Goal: Task Accomplishment & Management: Use online tool/utility

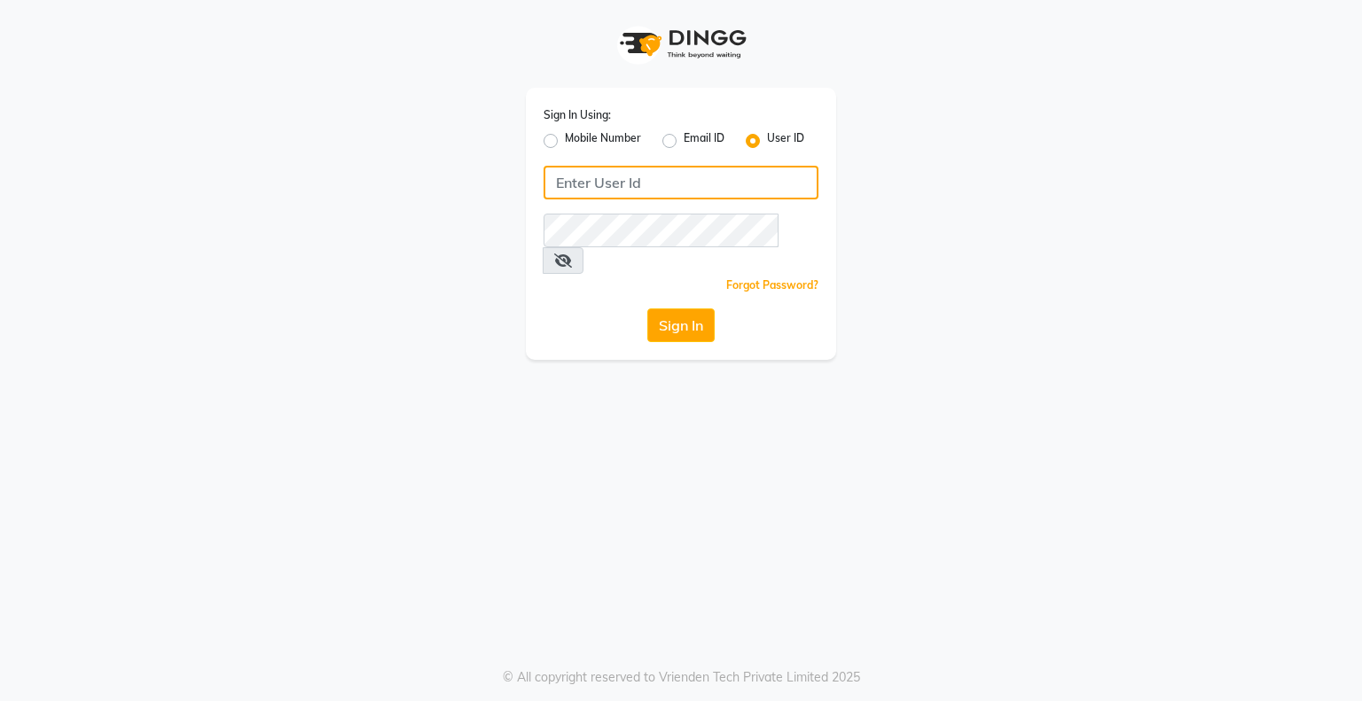
click at [572, 181] on input "Username" at bounding box center [681, 183] width 275 height 34
type input "embellishunisexsalon"
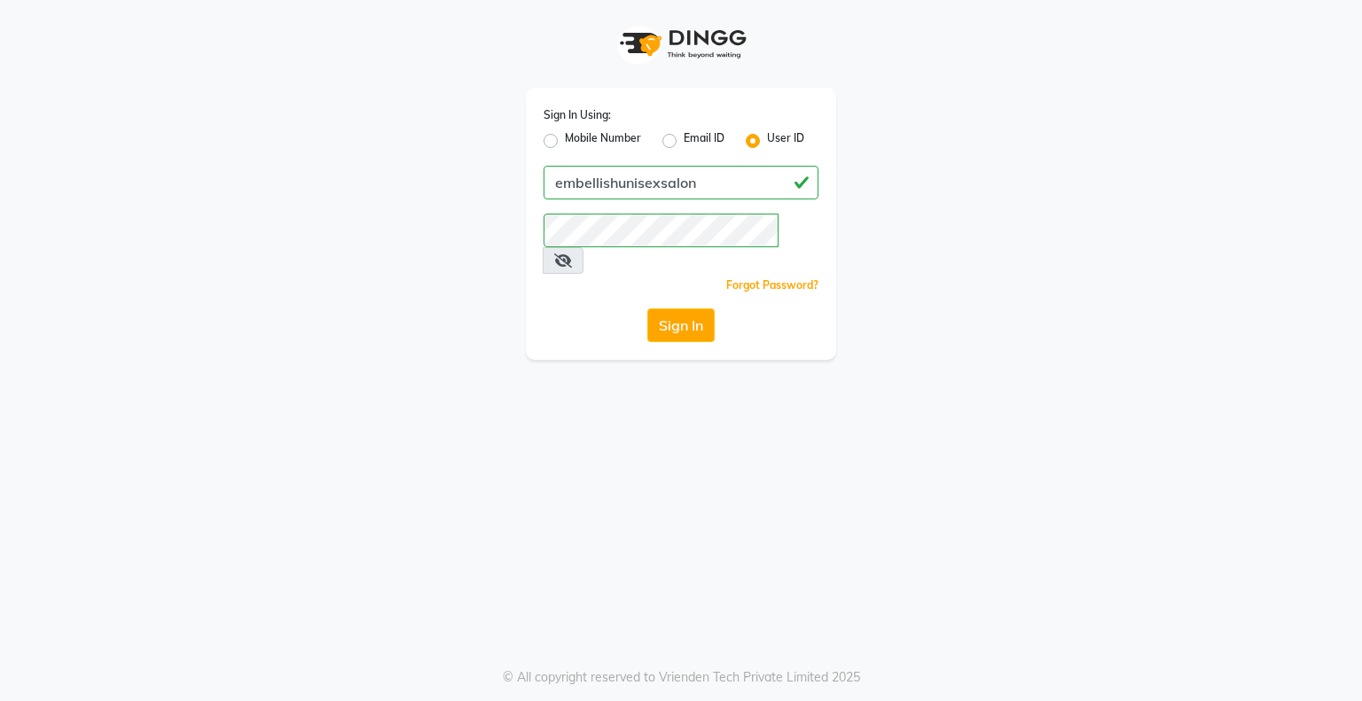
click at [583, 247] on span at bounding box center [563, 260] width 41 height 27
click at [572, 254] on icon at bounding box center [563, 261] width 18 height 14
click at [675, 381] on div "Sign In Using: Mobile Number Email ID User ID embellishunisexsalon Remember me …" at bounding box center [681, 350] width 1362 height 701
click at [674, 309] on button "Sign In" at bounding box center [680, 326] width 67 height 34
click at [685, 309] on button "Sign In" at bounding box center [680, 326] width 67 height 34
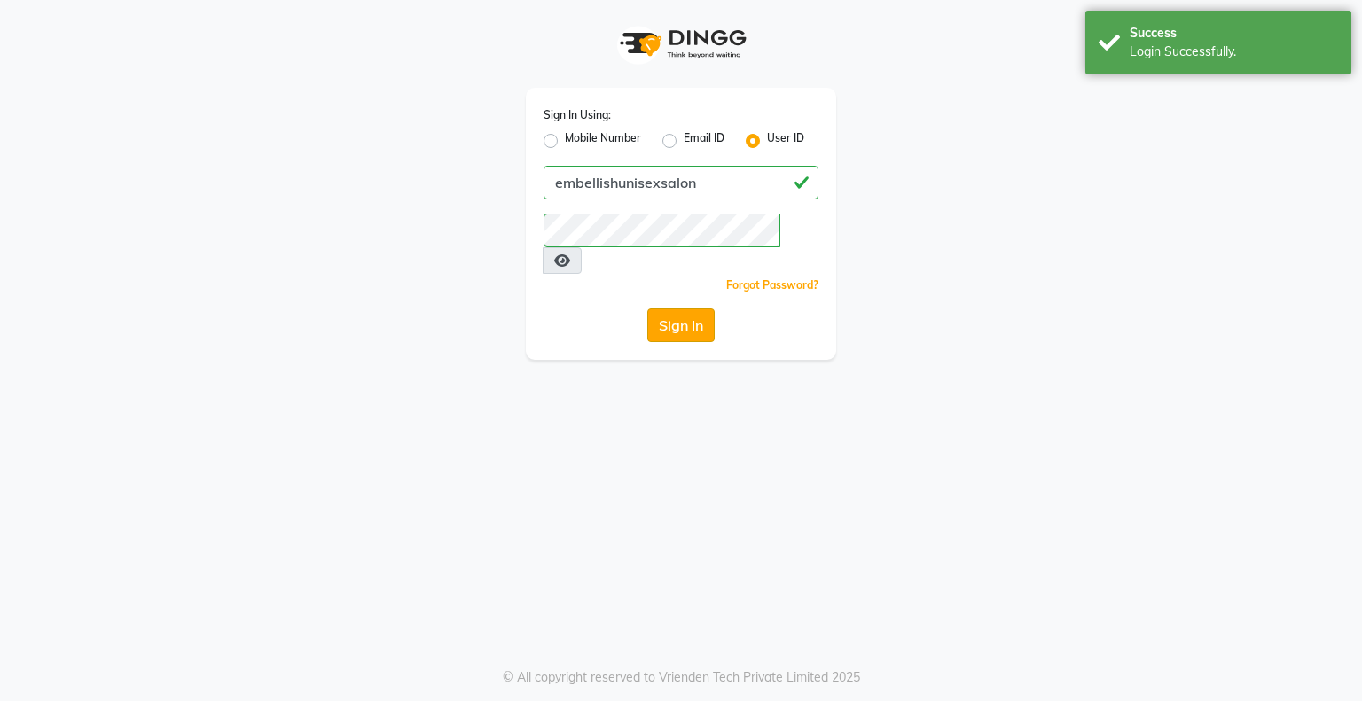
select select "8665"
select select "service"
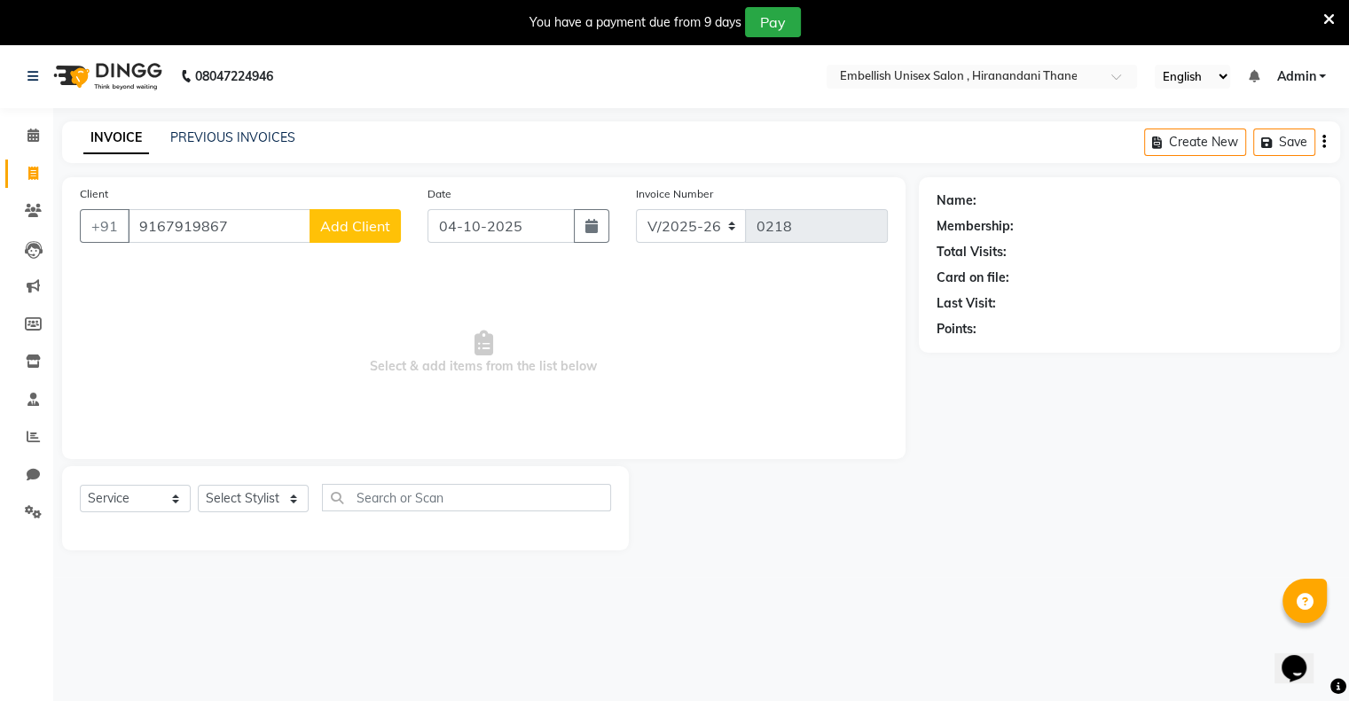
type input "9167919867"
click at [364, 232] on span "Add Client" at bounding box center [355, 226] width 70 height 18
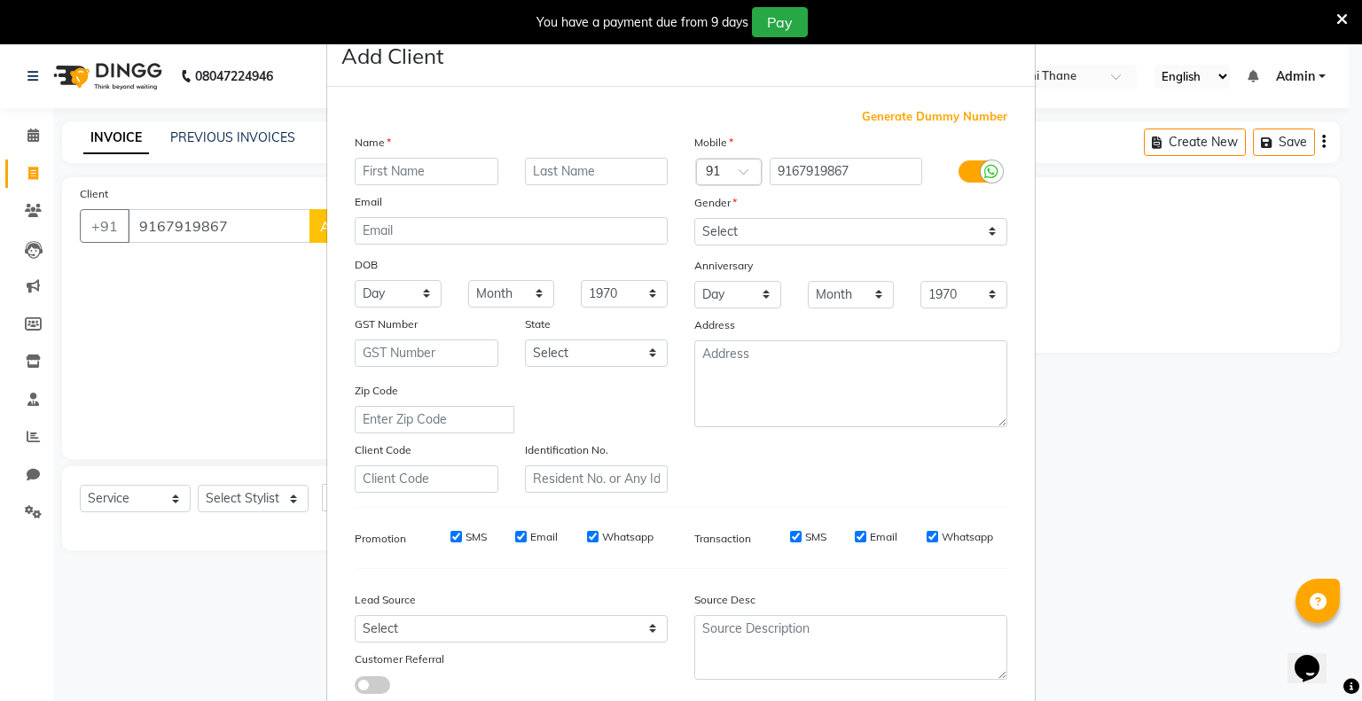
type input "a"
type input "Abhishek"
click at [983, 230] on select "Select [DEMOGRAPHIC_DATA] [DEMOGRAPHIC_DATA] Other Prefer Not To Say" at bounding box center [850, 231] width 313 height 27
select select "[DEMOGRAPHIC_DATA]"
click at [694, 219] on select "Select [DEMOGRAPHIC_DATA] [DEMOGRAPHIC_DATA] Other Prefer Not To Say" at bounding box center [850, 231] width 313 height 27
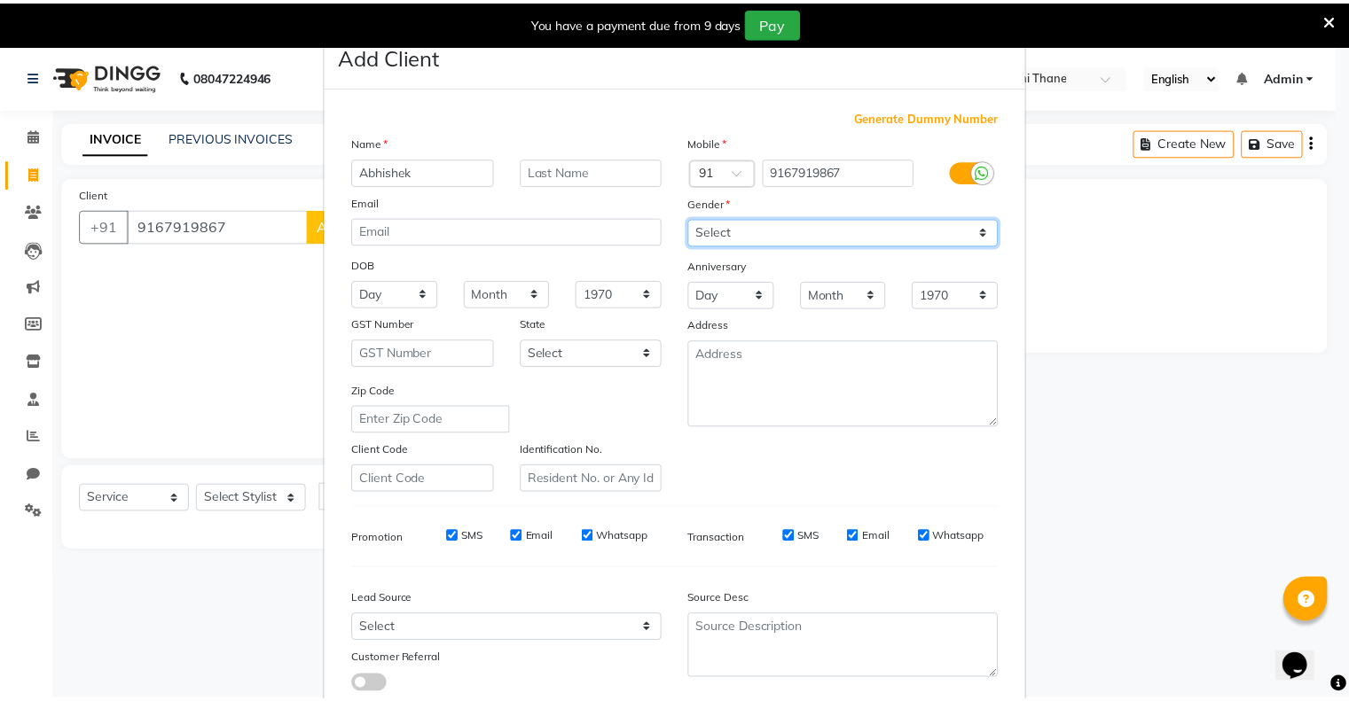
scroll to position [125, 0]
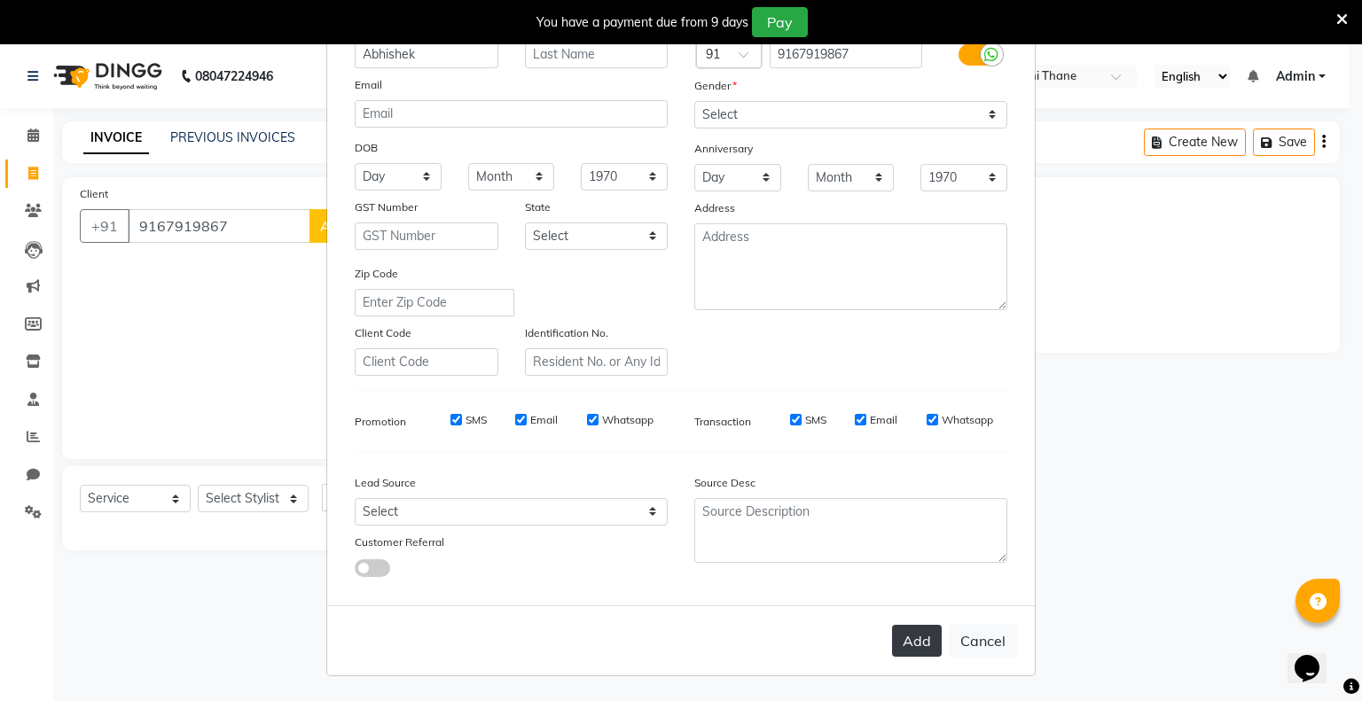
click at [913, 646] on button "Add" at bounding box center [917, 641] width 50 height 32
select select
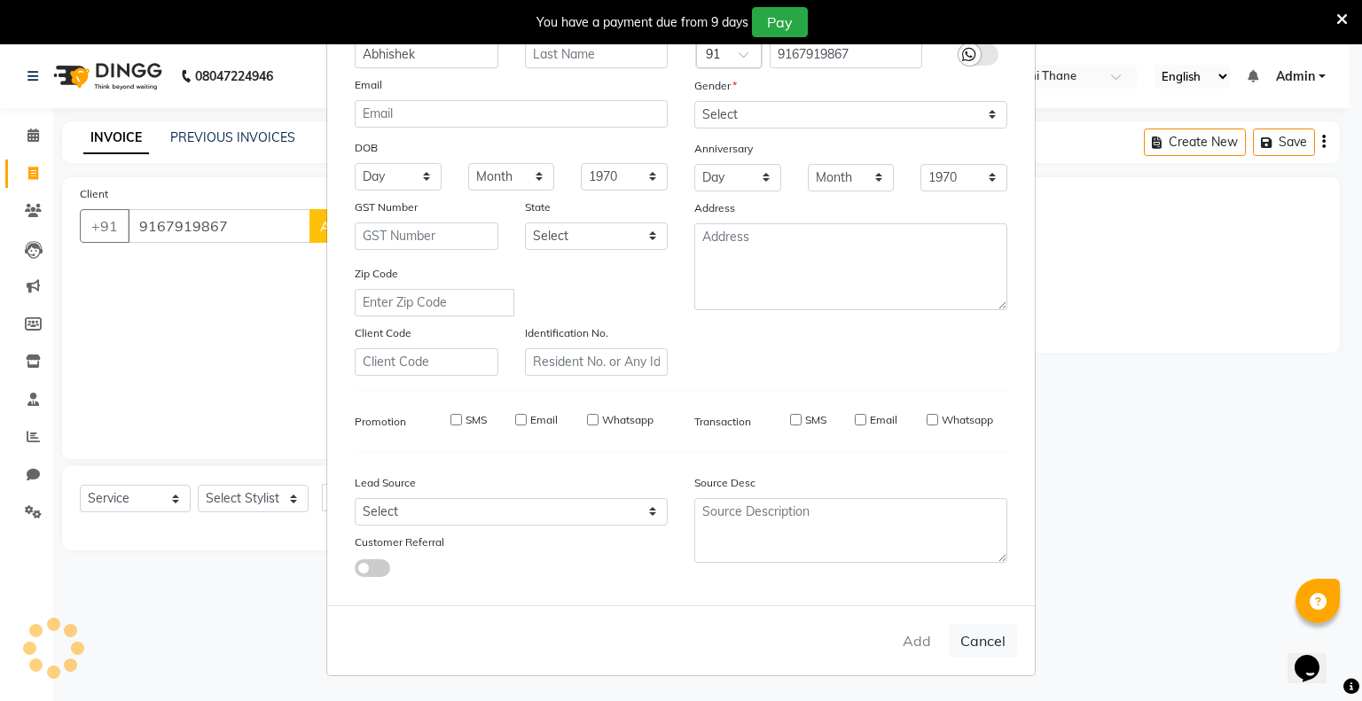
select select
checkbox input "false"
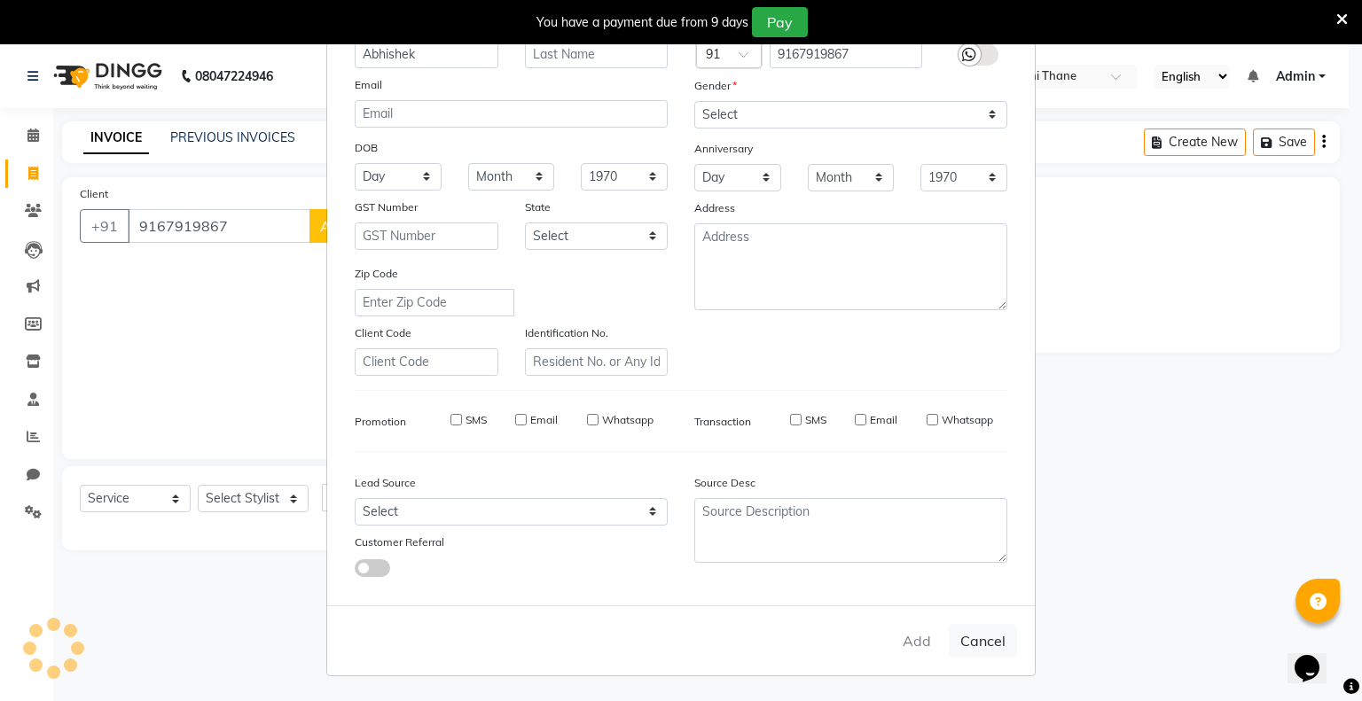
checkbox input "false"
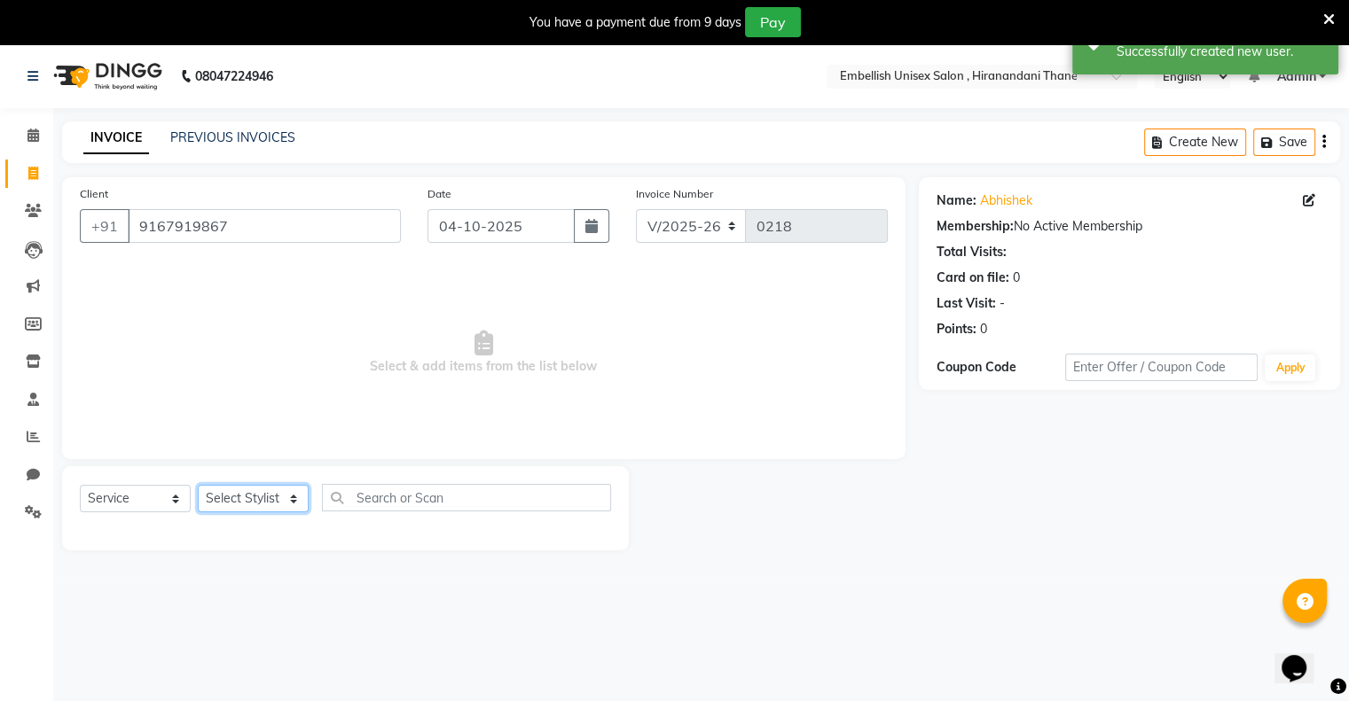
click at [298, 499] on select "Select Stylist [PERSON_NAME] Poonam Samir Tappu [PERSON_NAME]" at bounding box center [253, 498] width 111 height 27
select select "87270"
click at [198, 486] on select "Select Stylist [PERSON_NAME] Poonam Samir Tappu [PERSON_NAME]" at bounding box center [253, 498] width 111 height 27
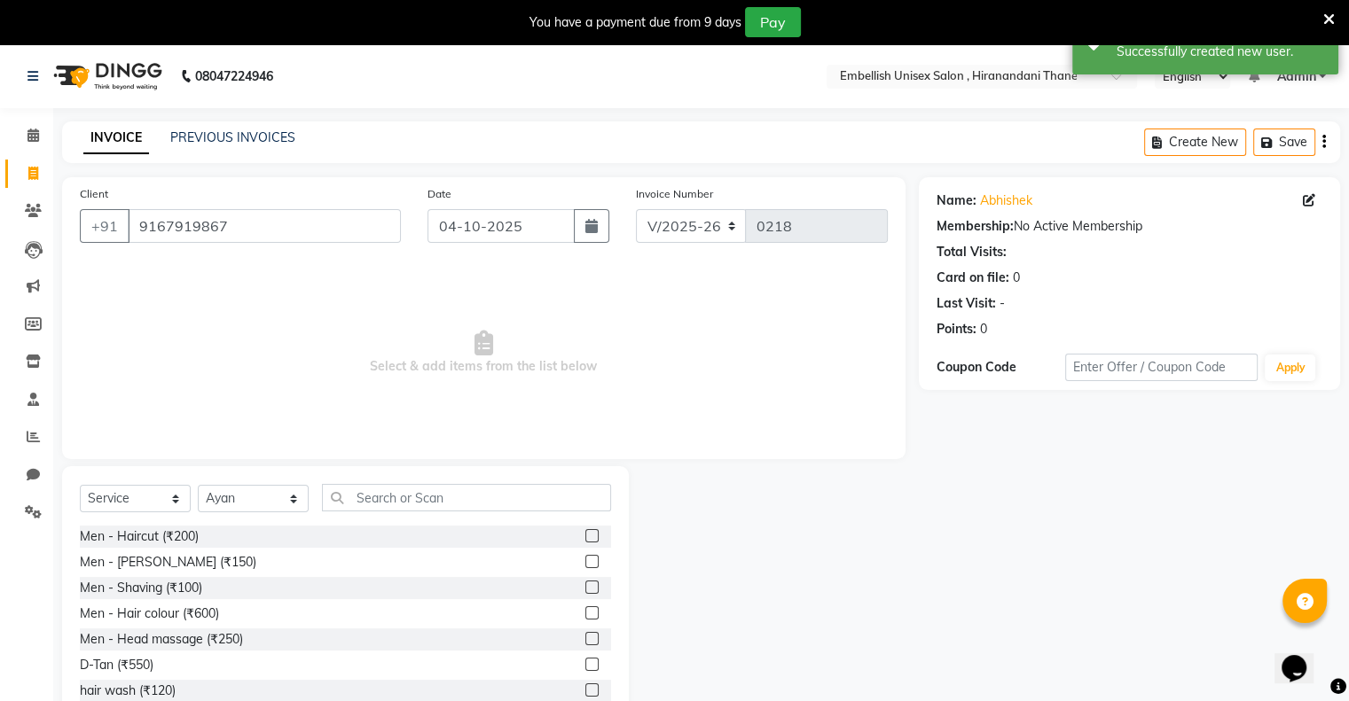
click at [585, 536] on label at bounding box center [591, 535] width 13 height 13
click at [585, 536] on input "checkbox" at bounding box center [591, 537] width 12 height 12
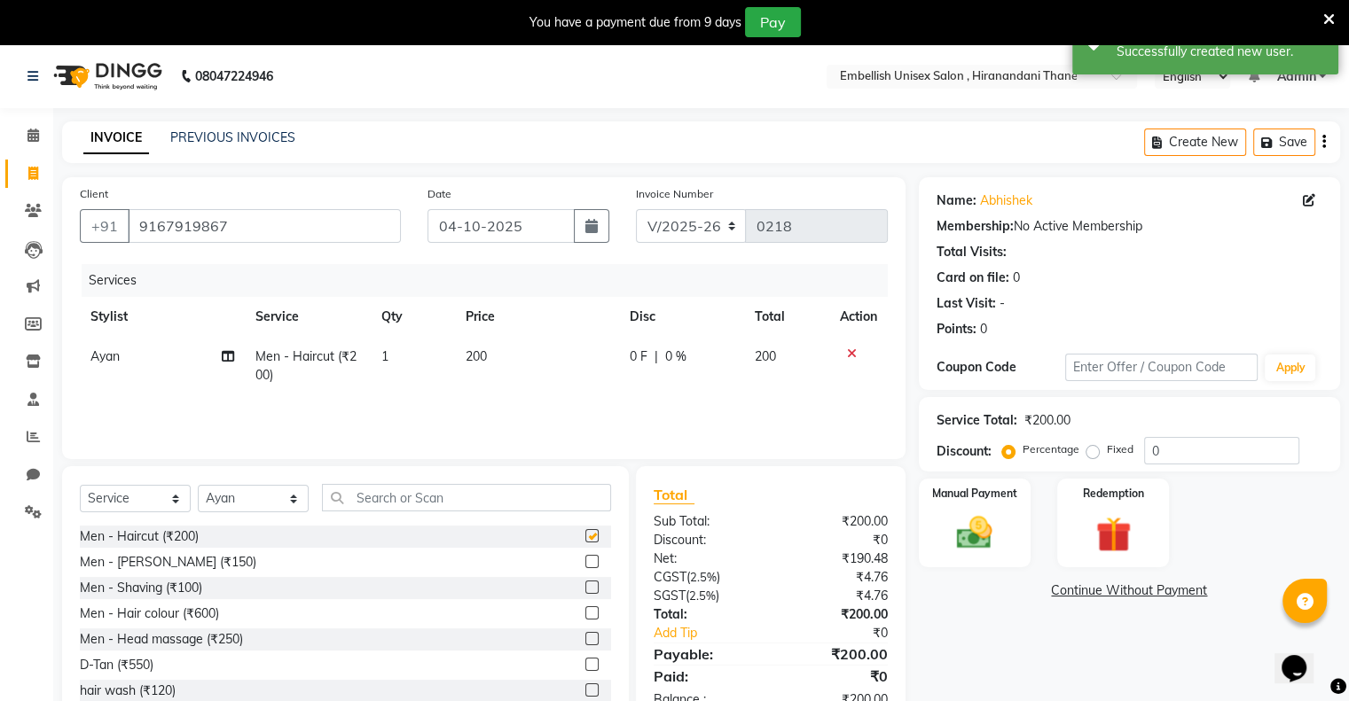
checkbox input "false"
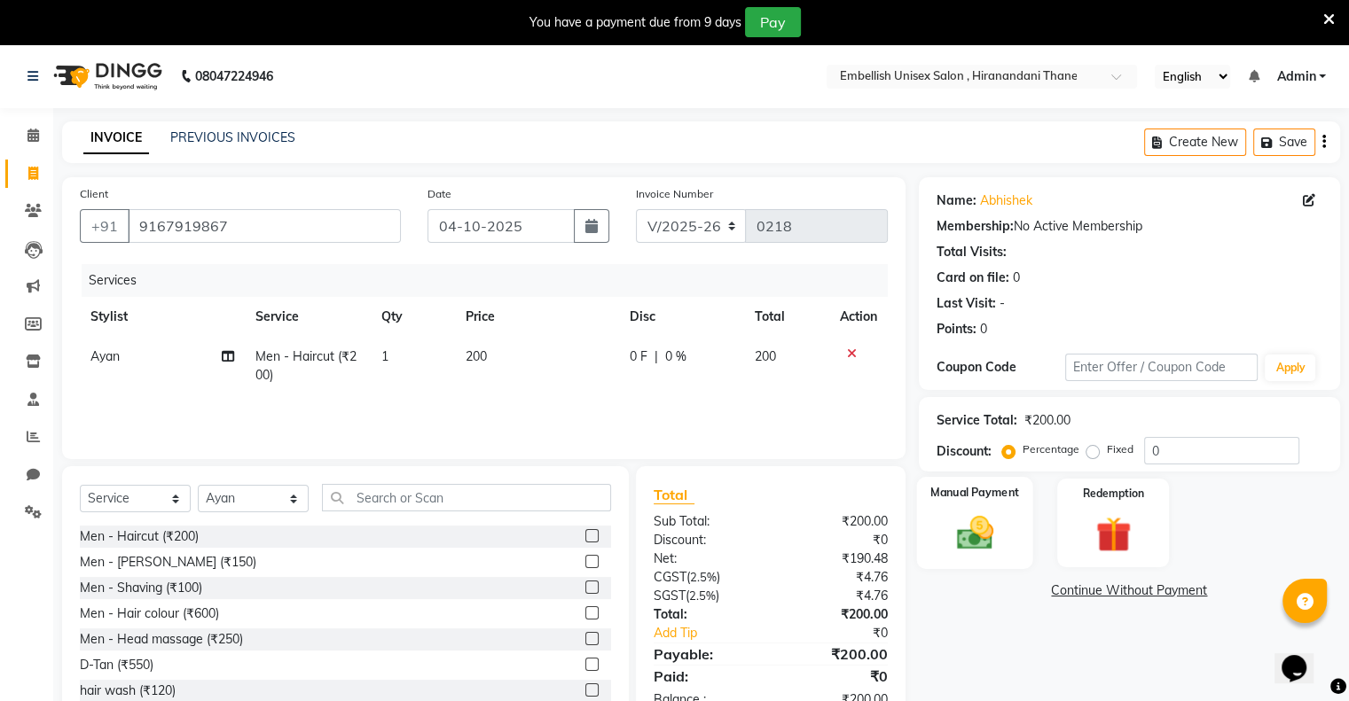
click at [992, 552] on img at bounding box center [973, 534] width 59 height 43
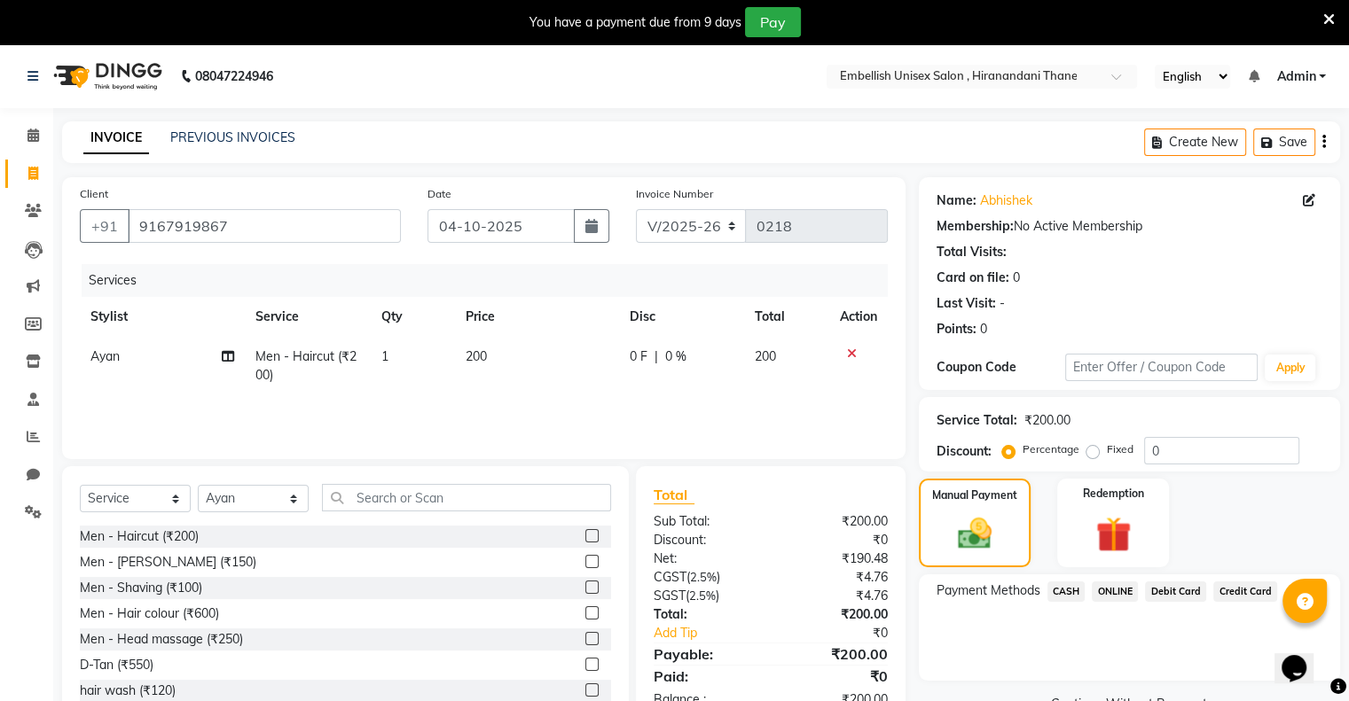
click at [1110, 589] on span "ONLINE" at bounding box center [1115, 592] width 46 height 20
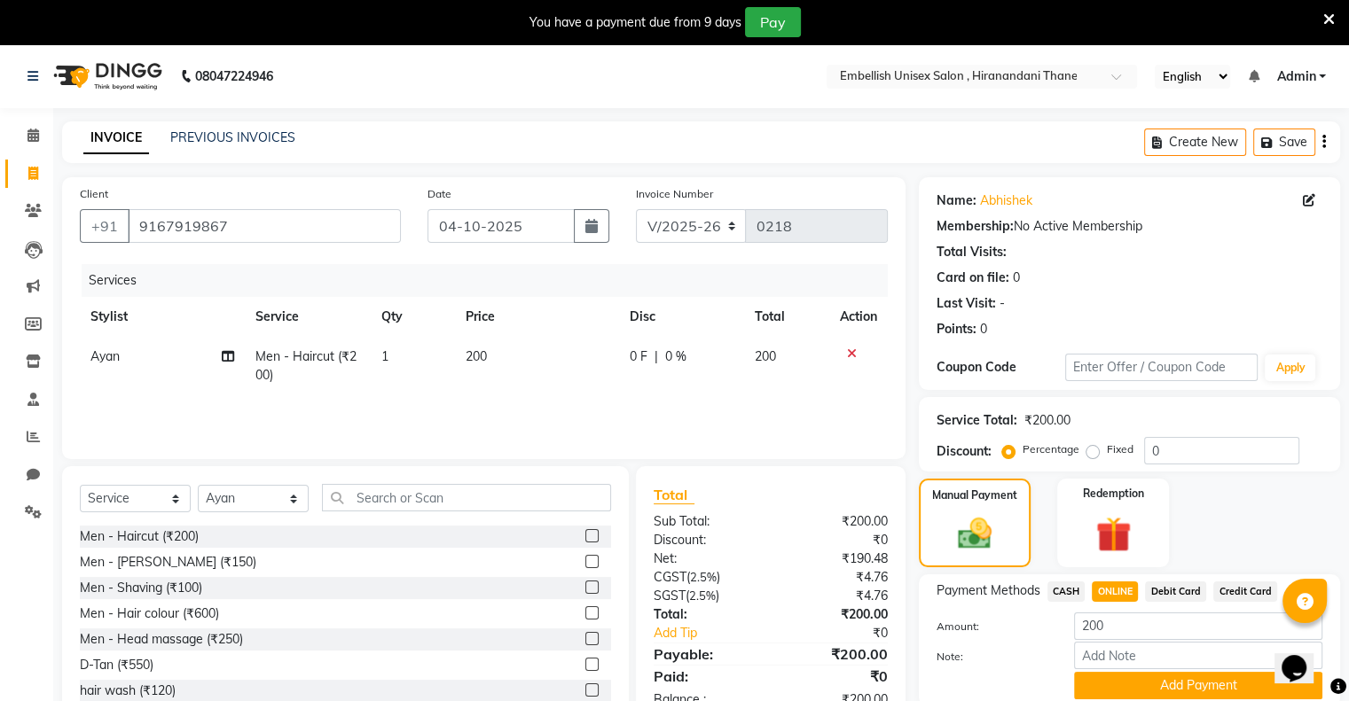
scroll to position [69, 0]
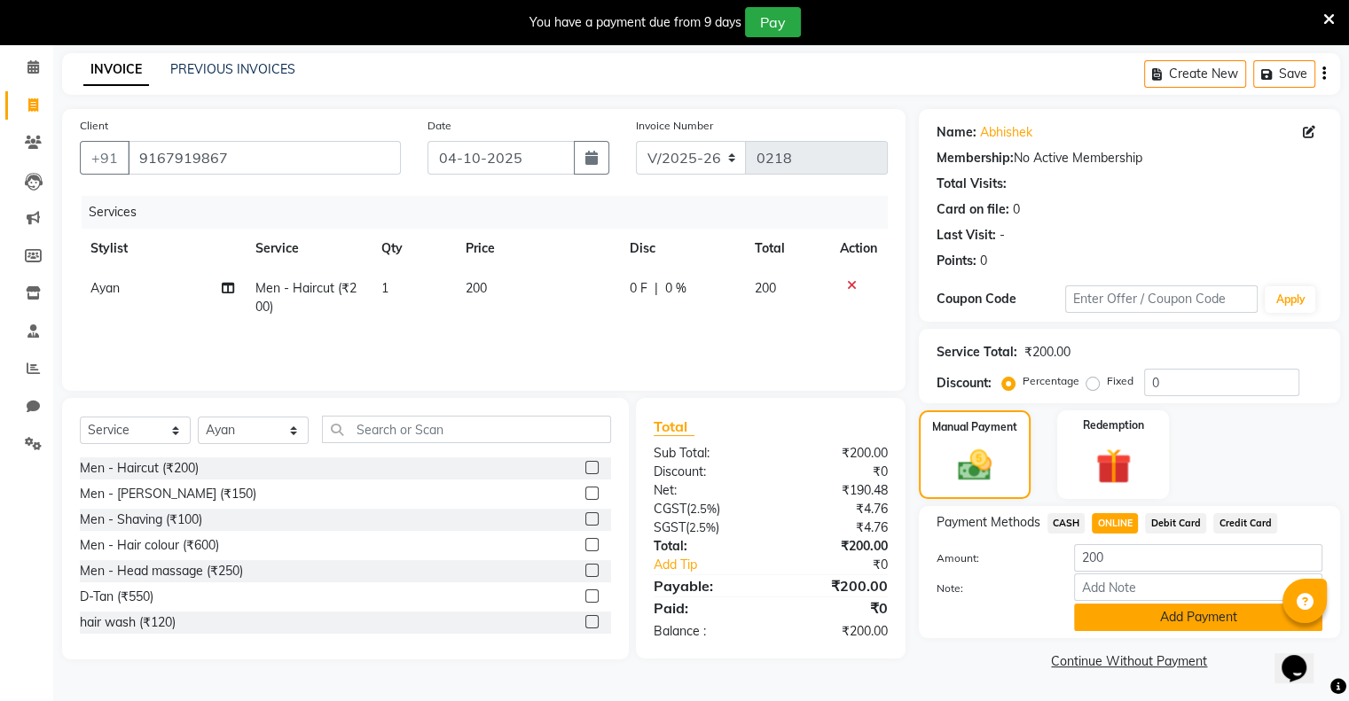
click at [1122, 613] on button "Add Payment" at bounding box center [1198, 617] width 248 height 27
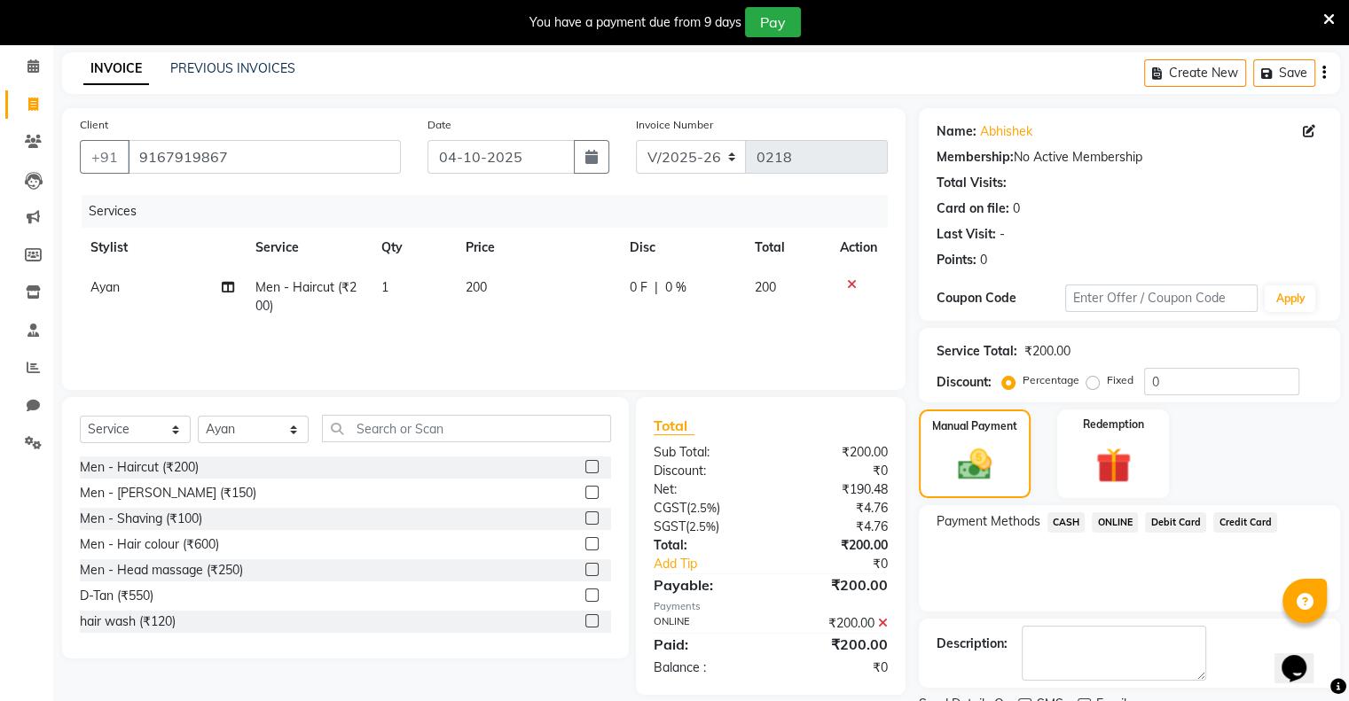
scroll to position [141, 0]
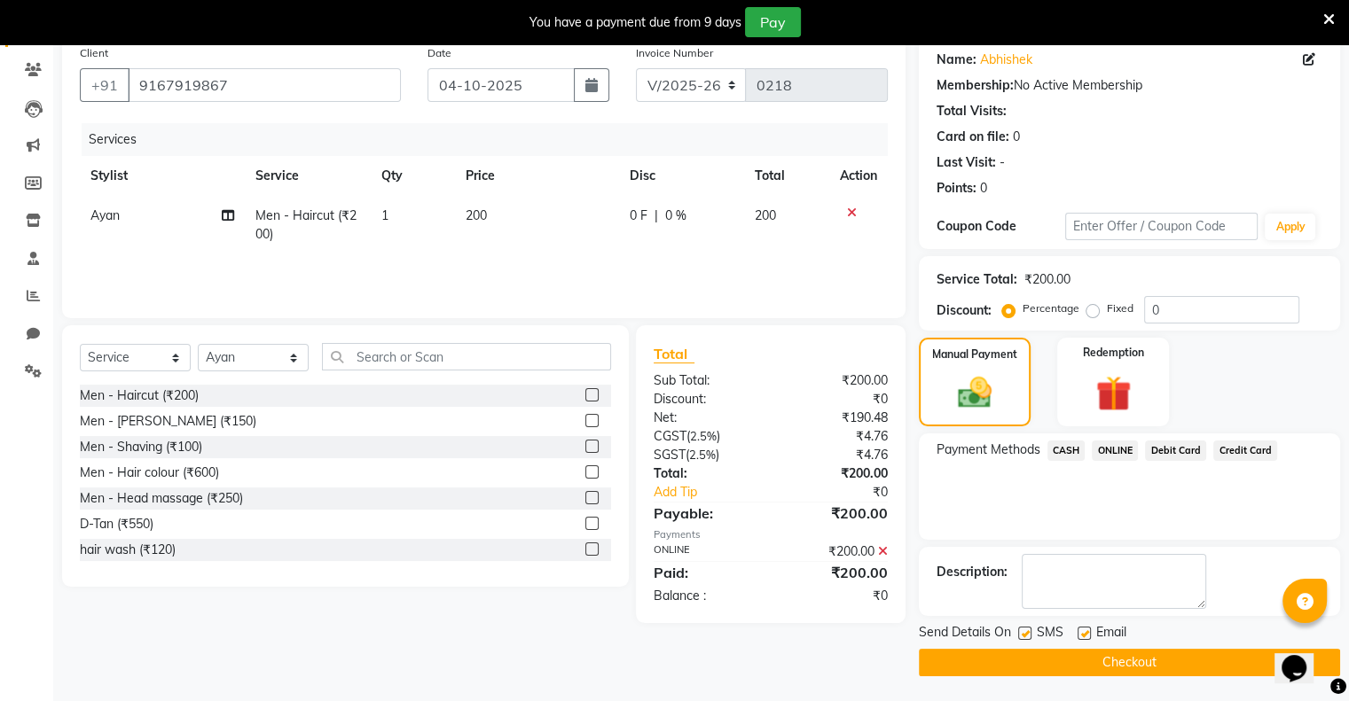
click at [1112, 661] on button "Checkout" at bounding box center [1129, 662] width 421 height 27
